Goal: Navigation & Orientation: Find specific page/section

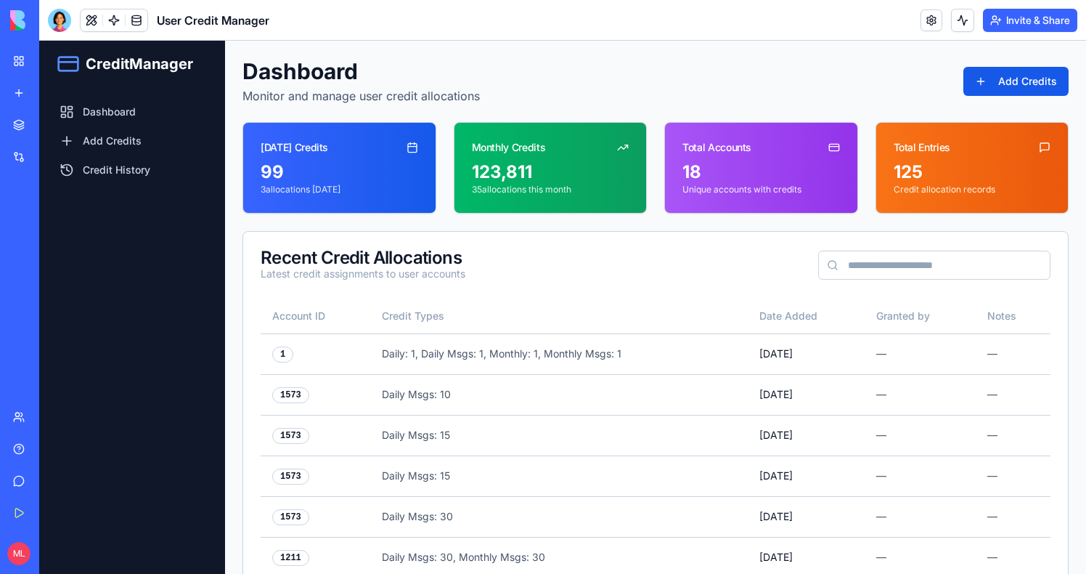
click at [995, 11] on button "Invite & Share" at bounding box center [1030, 20] width 94 height 23
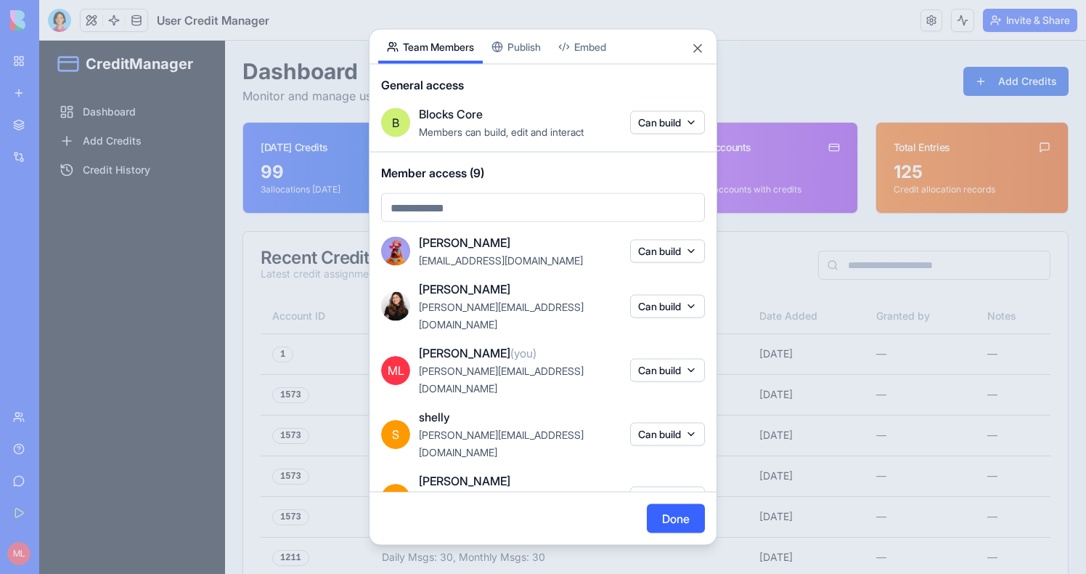
click at [754, 65] on div at bounding box center [543, 287] width 1086 height 574
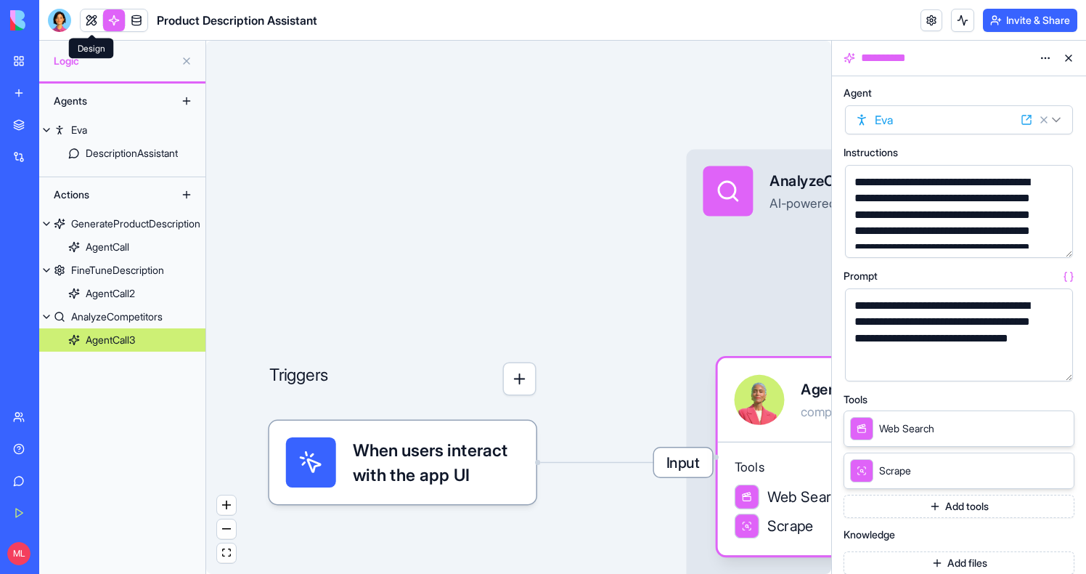
click at [83, 25] on span at bounding box center [91, 20] width 41 height 41
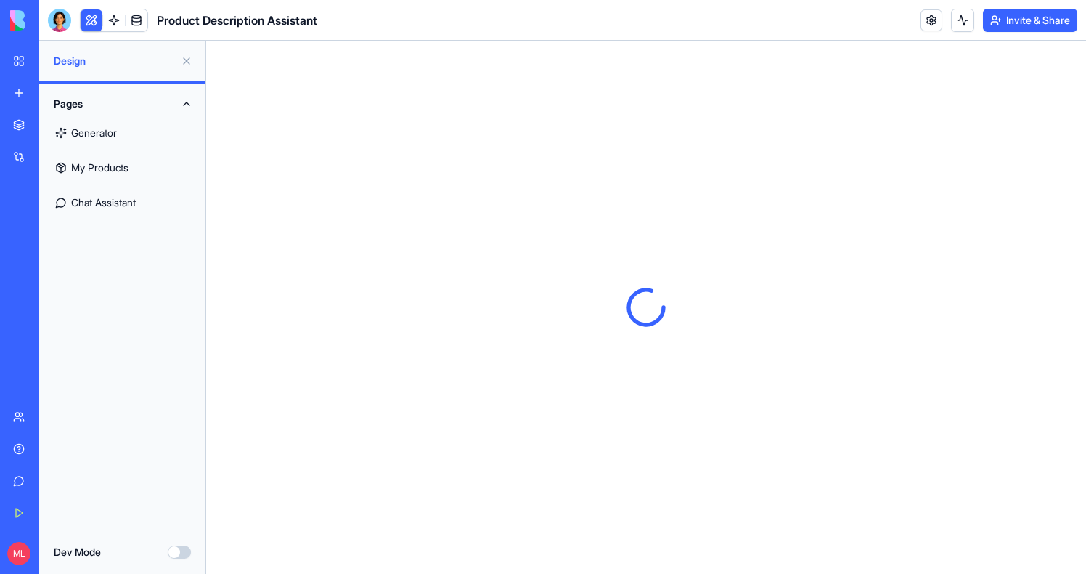
click at [1003, 18] on button "Invite & Share" at bounding box center [1030, 20] width 94 height 23
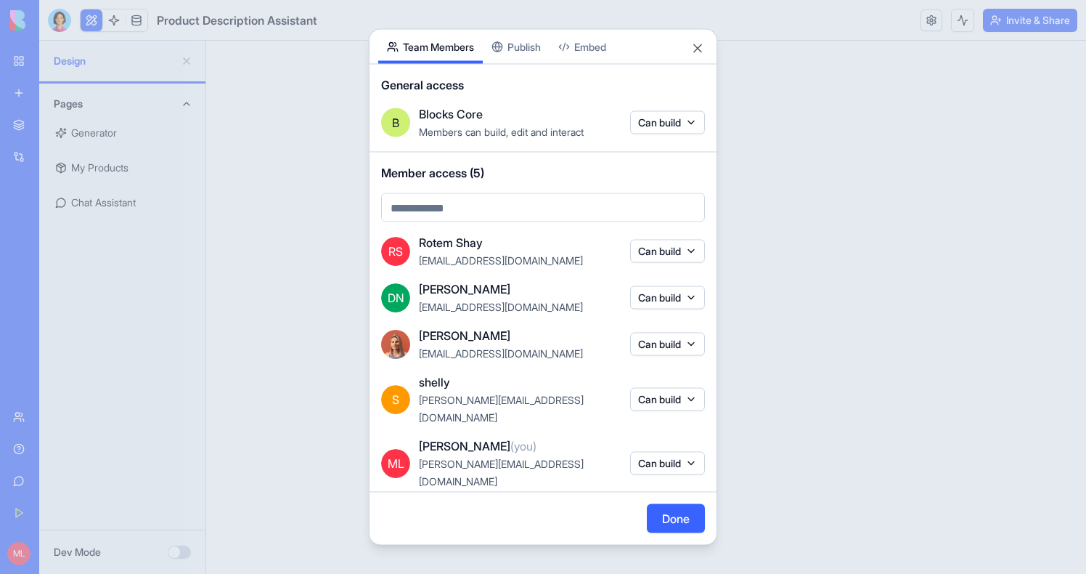
click at [508, 64] on body "BETA My Workspace New app Marketplace Integrations Recent TaskFlow Analytics Ne…" at bounding box center [543, 287] width 1086 height 574
